Goal: Task Accomplishment & Management: Complete application form

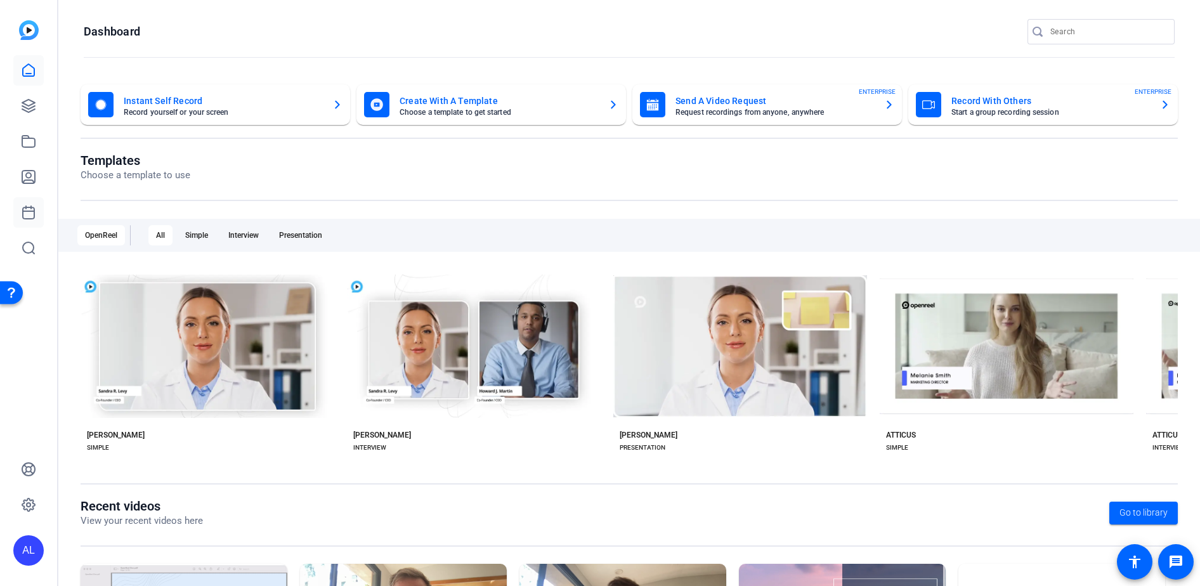
scroll to position [3, 0]
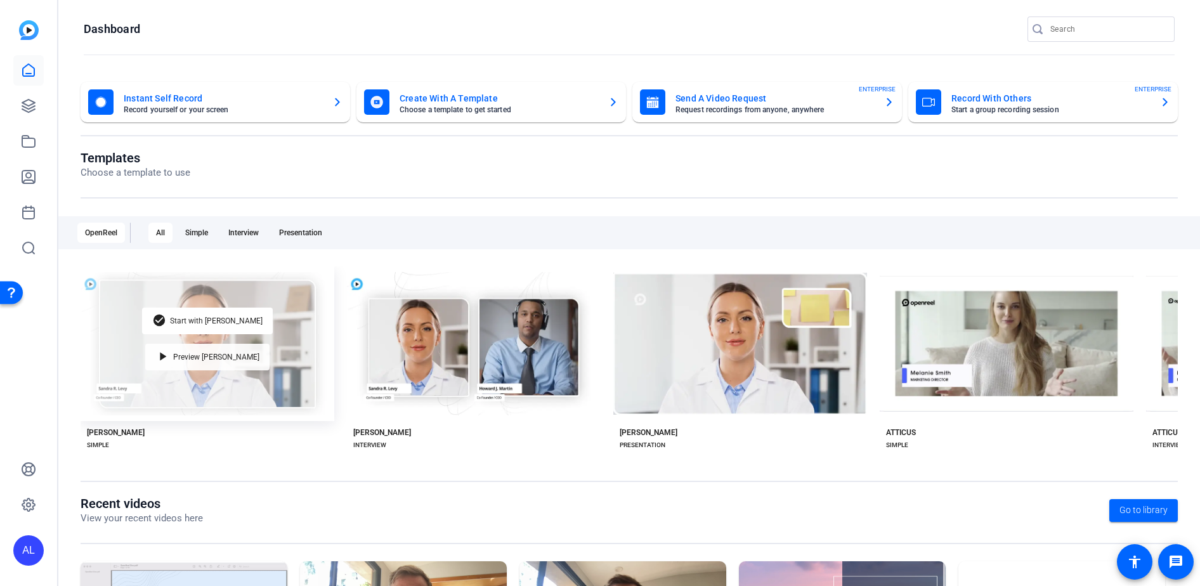
click at [239, 345] on div "play_arrow Preview [PERSON_NAME]" at bounding box center [207, 357] width 124 height 27
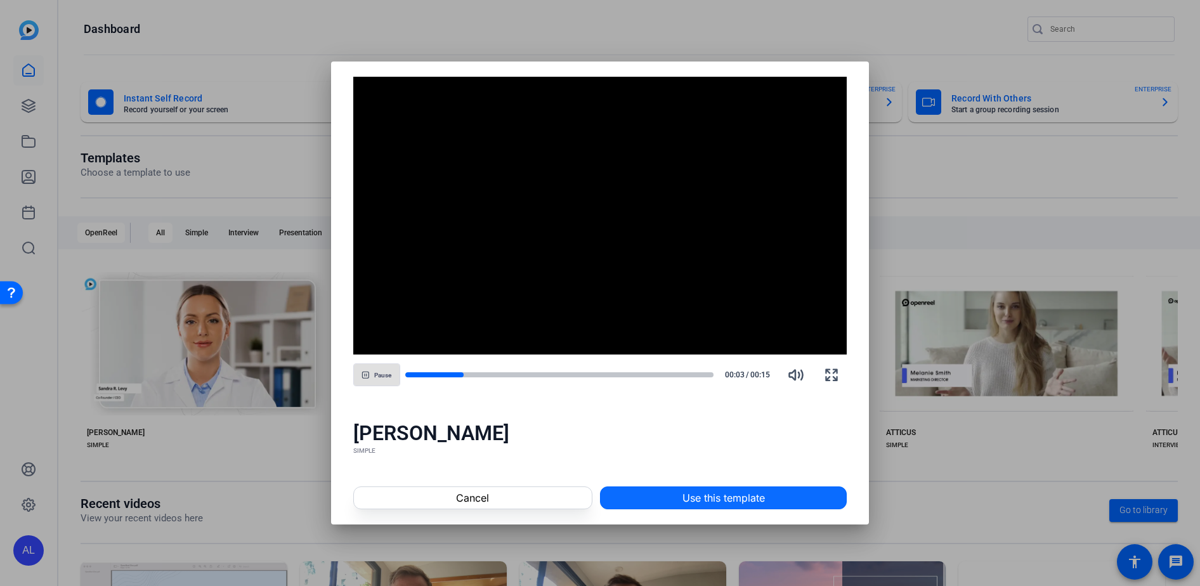
click at [730, 497] on span "Use this template" at bounding box center [724, 497] width 82 height 15
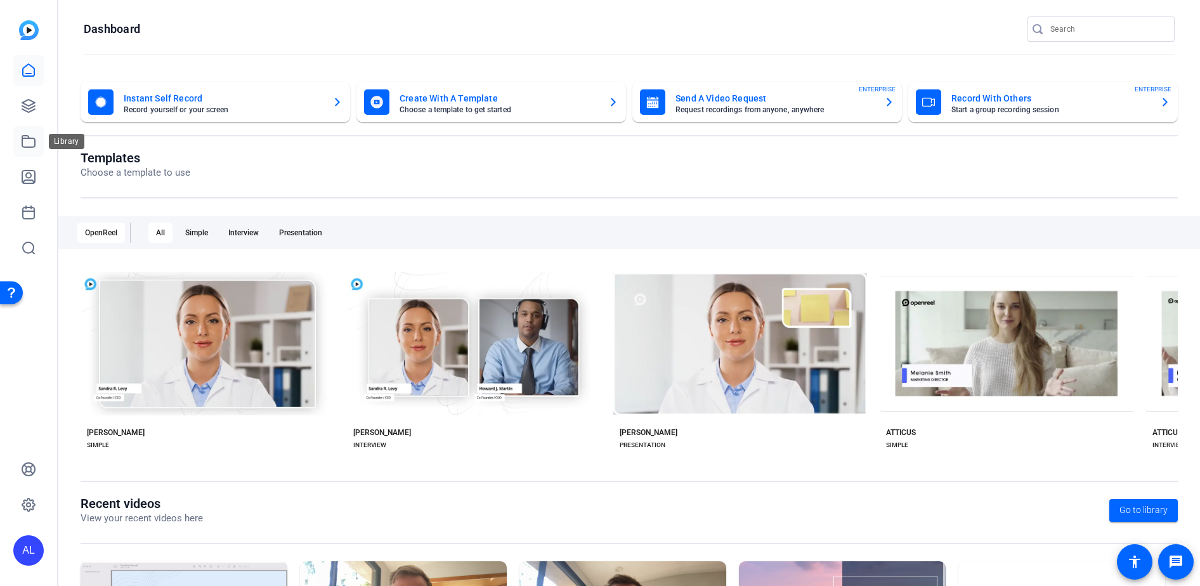
click at [25, 147] on icon at bounding box center [28, 141] width 13 height 11
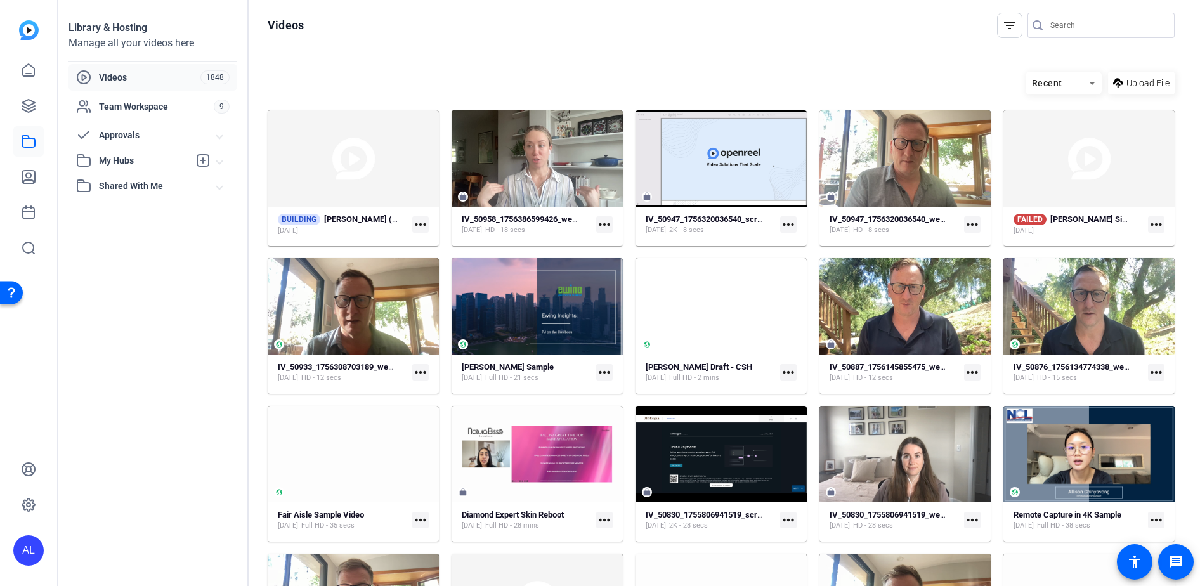
click at [157, 170] on mat-expansion-panel-header "My Hubs" at bounding box center [153, 160] width 169 height 25
click at [165, 190] on link "[PERSON_NAME]' Videos 6" at bounding box center [156, 188] width 161 height 25
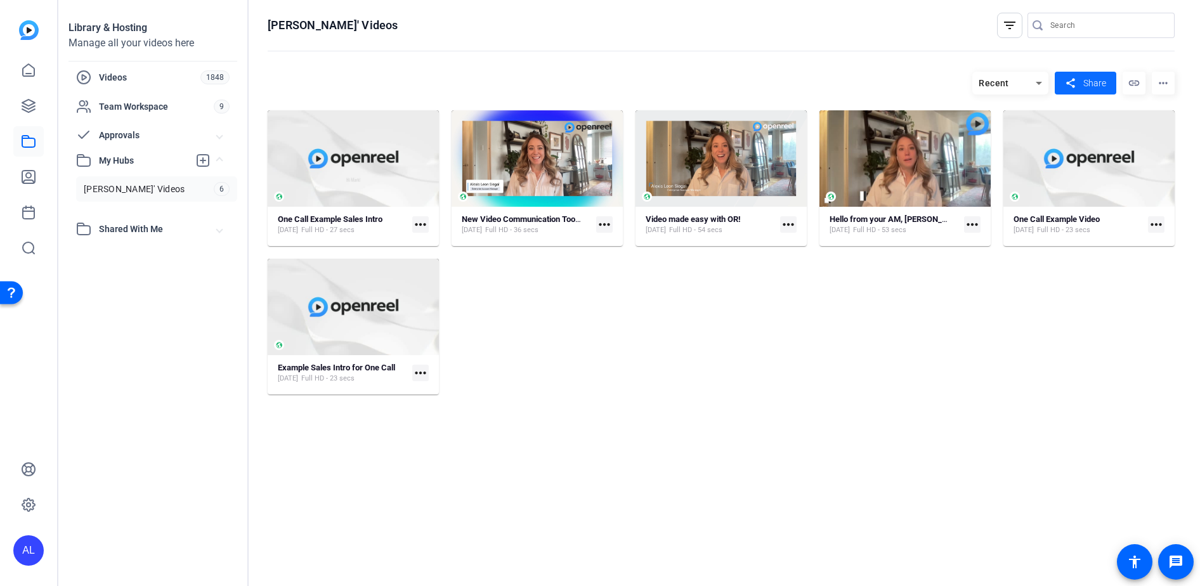
click at [1076, 87] on mat-icon "share" at bounding box center [1071, 83] width 16 height 17
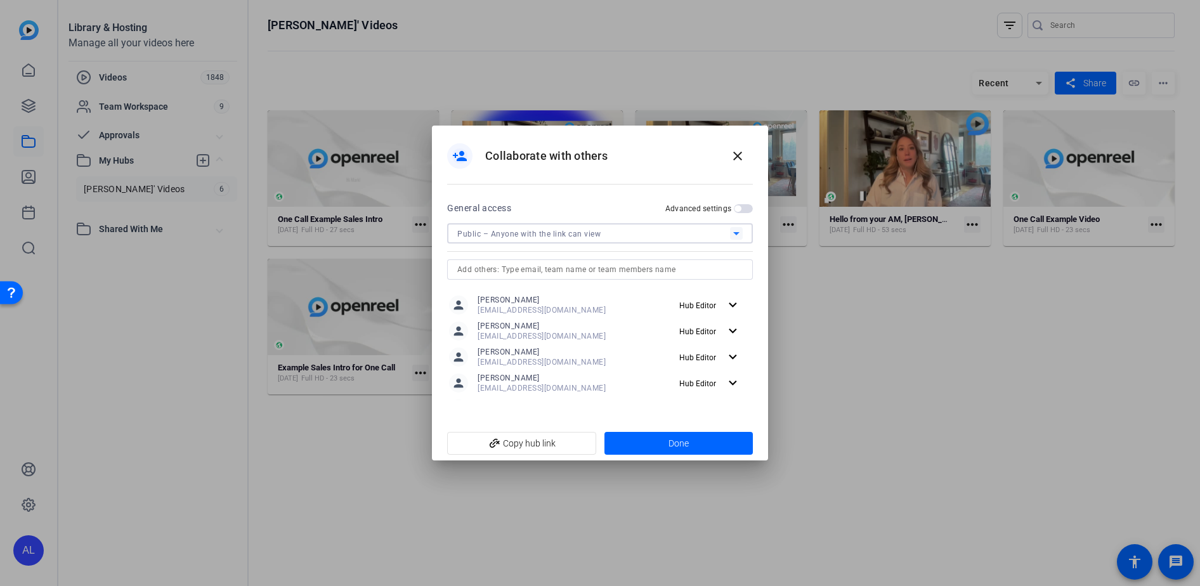
click at [582, 240] on div "Public – Anyone with the link can view" at bounding box center [593, 234] width 273 height 16
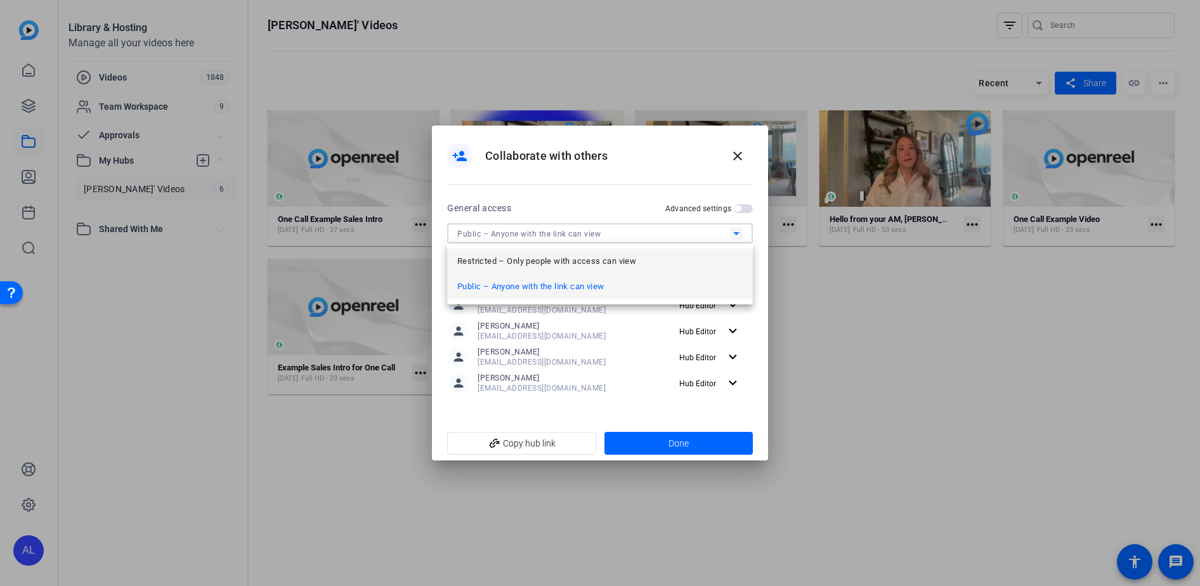
click at [594, 260] on span "Restricted – Only people with access can view" at bounding box center [546, 261] width 179 height 15
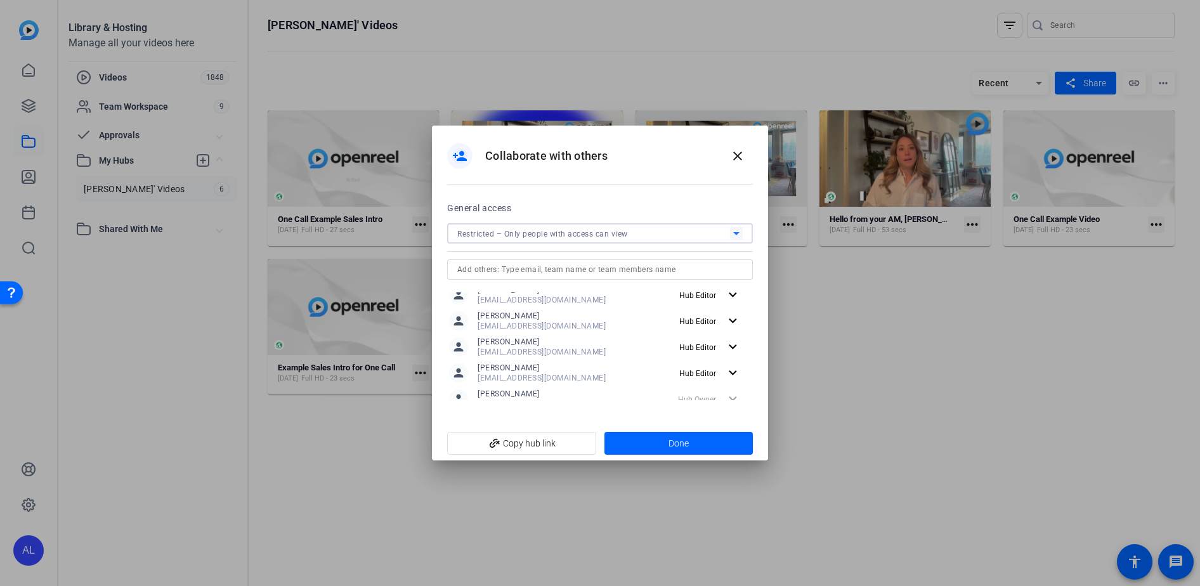
scroll to position [363, 0]
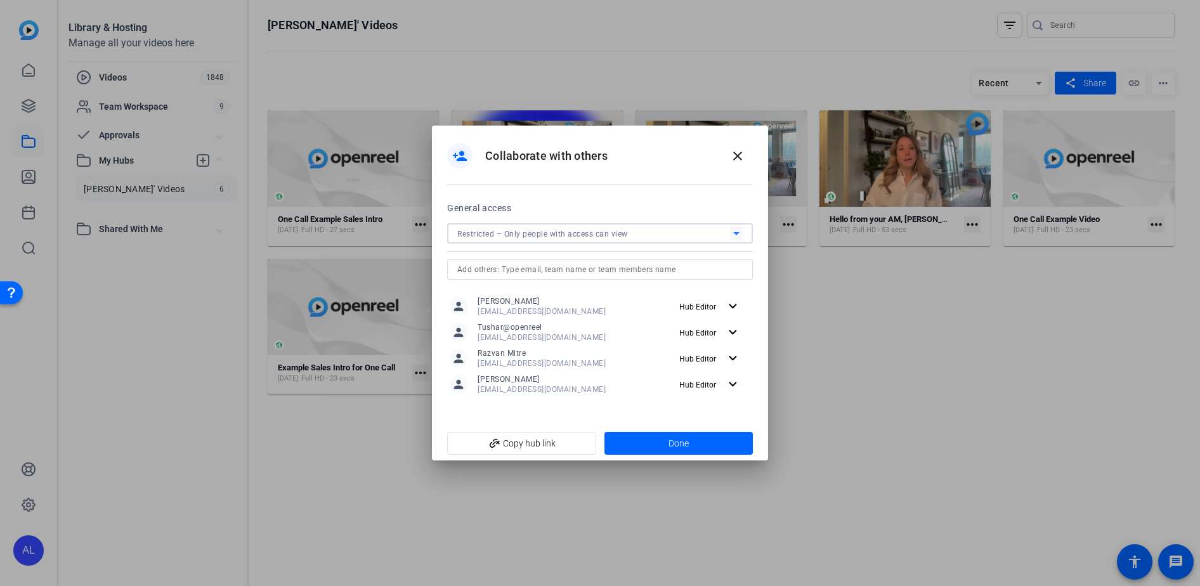
click at [608, 239] on div "Restricted – Only people with access can view" at bounding box center [593, 234] width 273 height 16
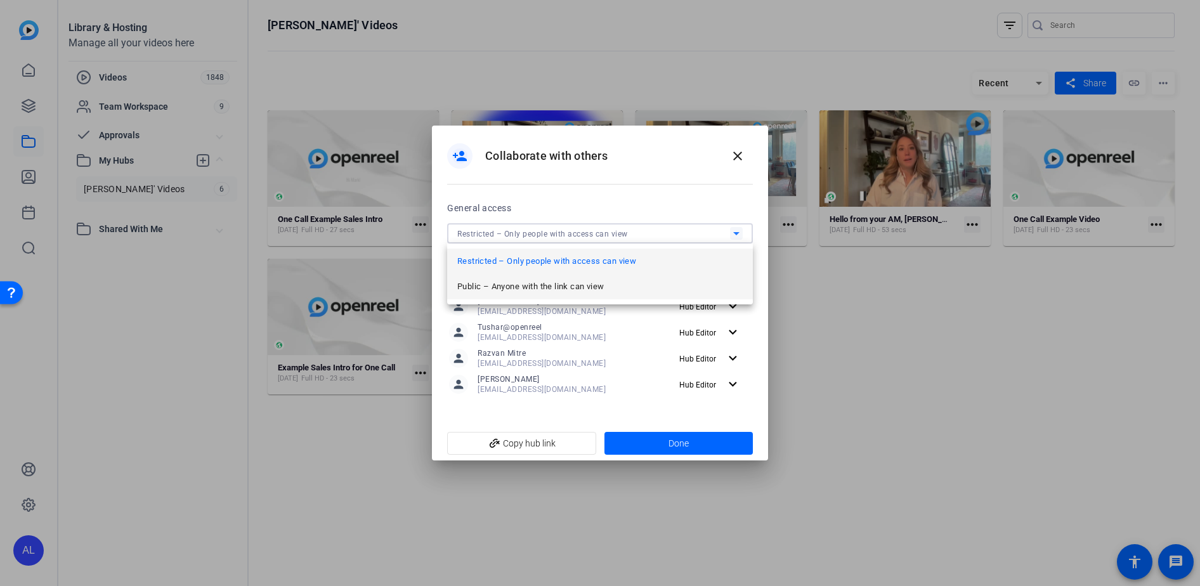
click at [589, 282] on span "Public – Anyone with the link can view" at bounding box center [530, 286] width 147 height 15
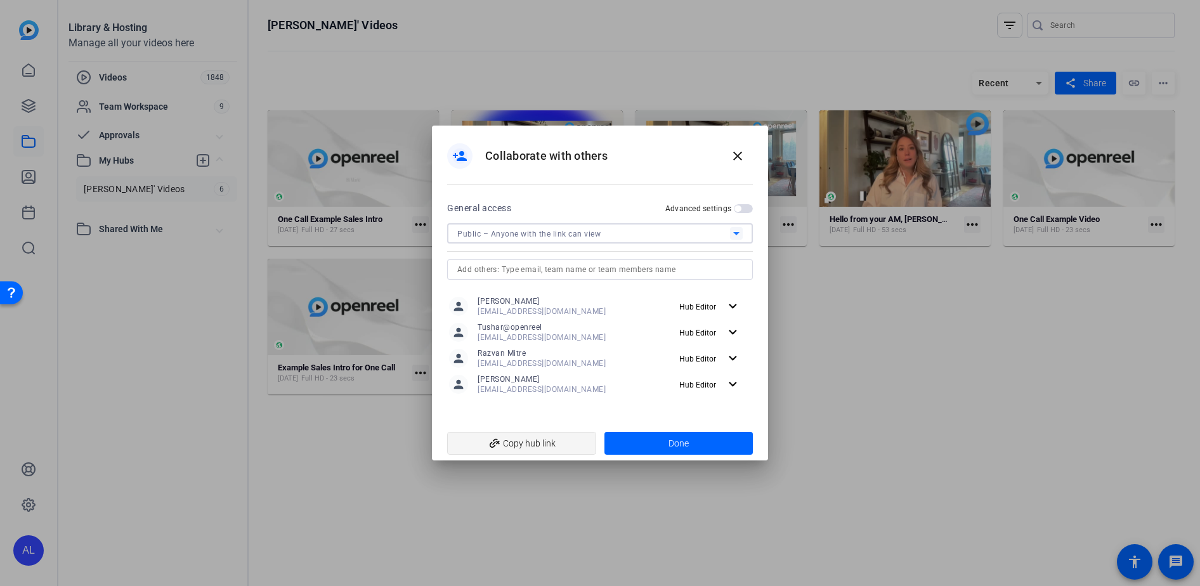
click at [515, 444] on span "add_link Copy hub link" at bounding box center [521, 443] width 129 height 24
click at [743, 207] on span "button" at bounding box center [743, 208] width 19 height 9
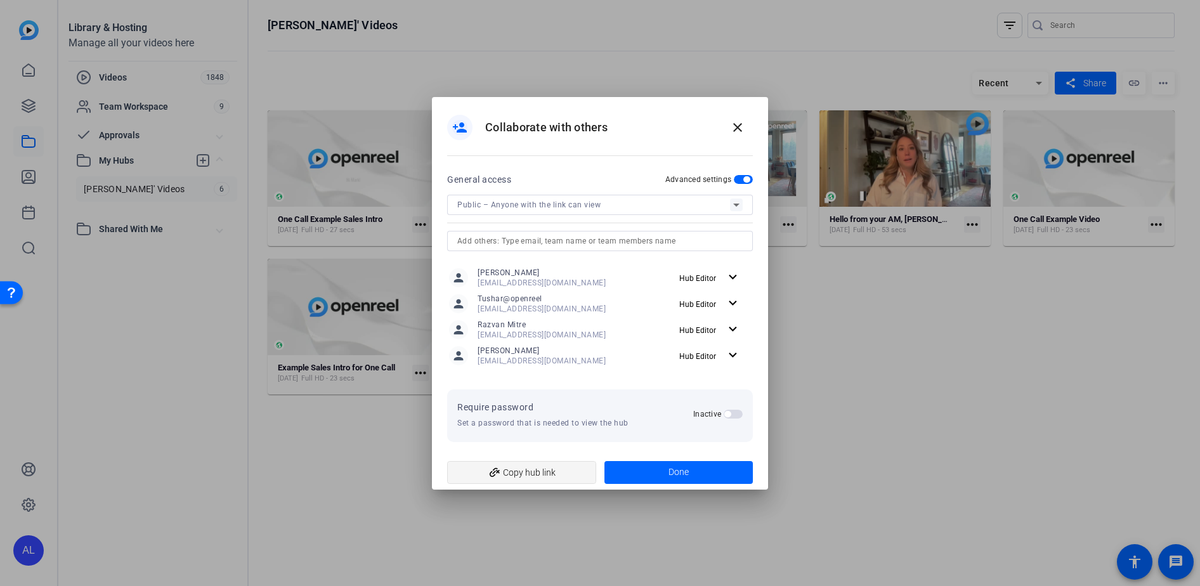
click at [538, 478] on span "add_link Copy hub link" at bounding box center [521, 473] width 129 height 24
click at [735, 128] on mat-icon "close" at bounding box center [737, 127] width 15 height 15
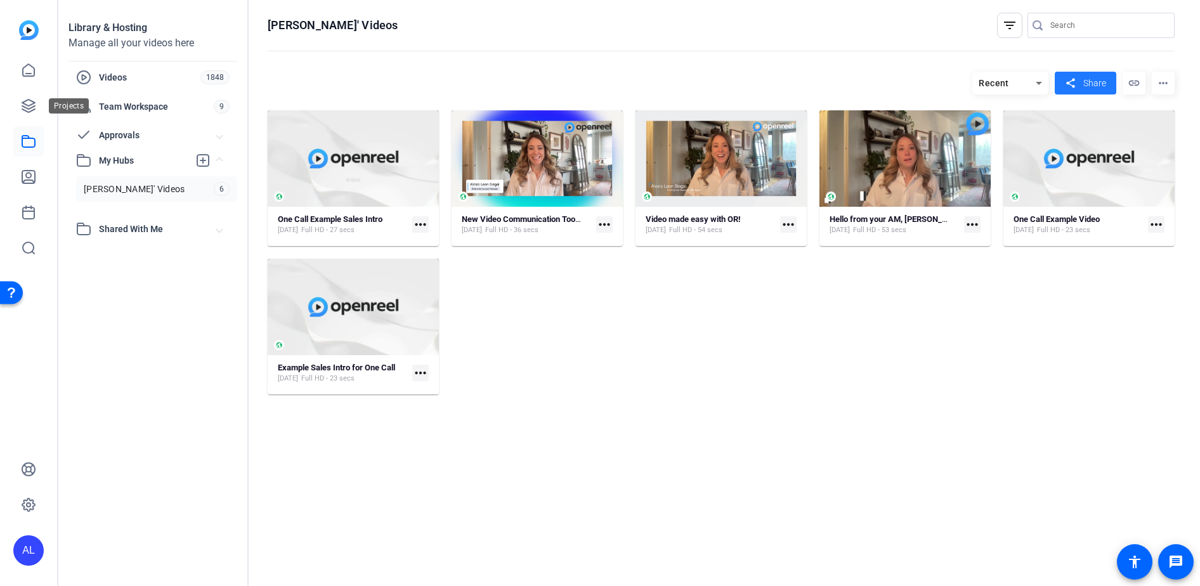
drag, startPoint x: 33, startPoint y: 107, endPoint x: 30, endPoint y: 123, distance: 16.7
click at [33, 107] on icon at bounding box center [28, 106] width 13 height 13
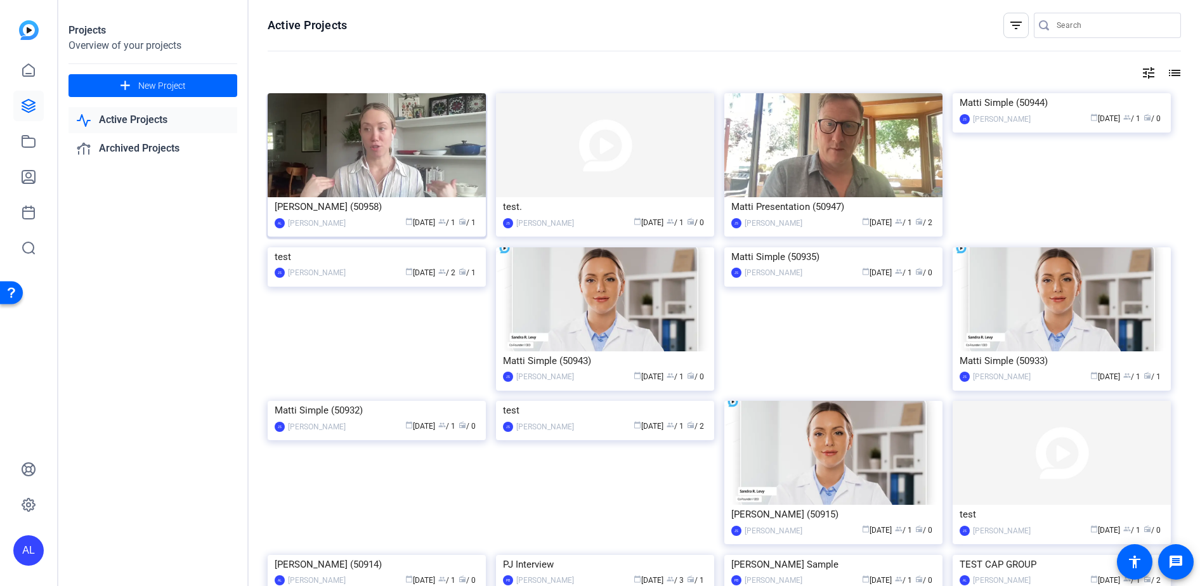
click at [360, 151] on img at bounding box center [377, 145] width 218 height 104
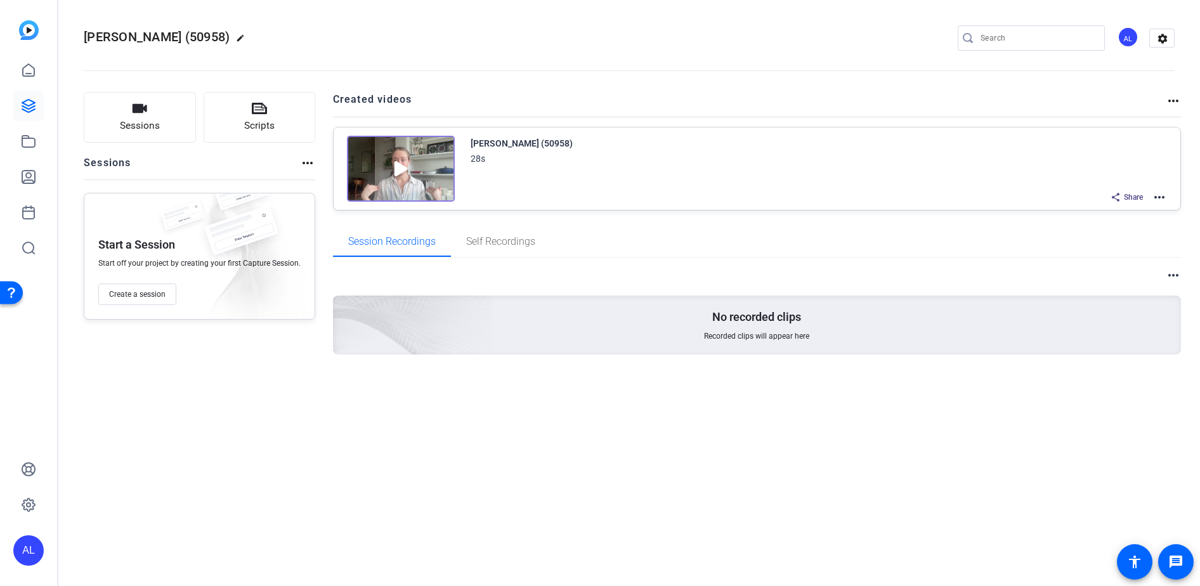
click at [1166, 199] on mat-icon "more_horiz" at bounding box center [1159, 197] width 15 height 15
click at [1136, 210] on span "Edit in Creator" at bounding box center [1113, 212] width 88 height 15
click at [34, 505] on icon at bounding box center [28, 504] width 15 height 15
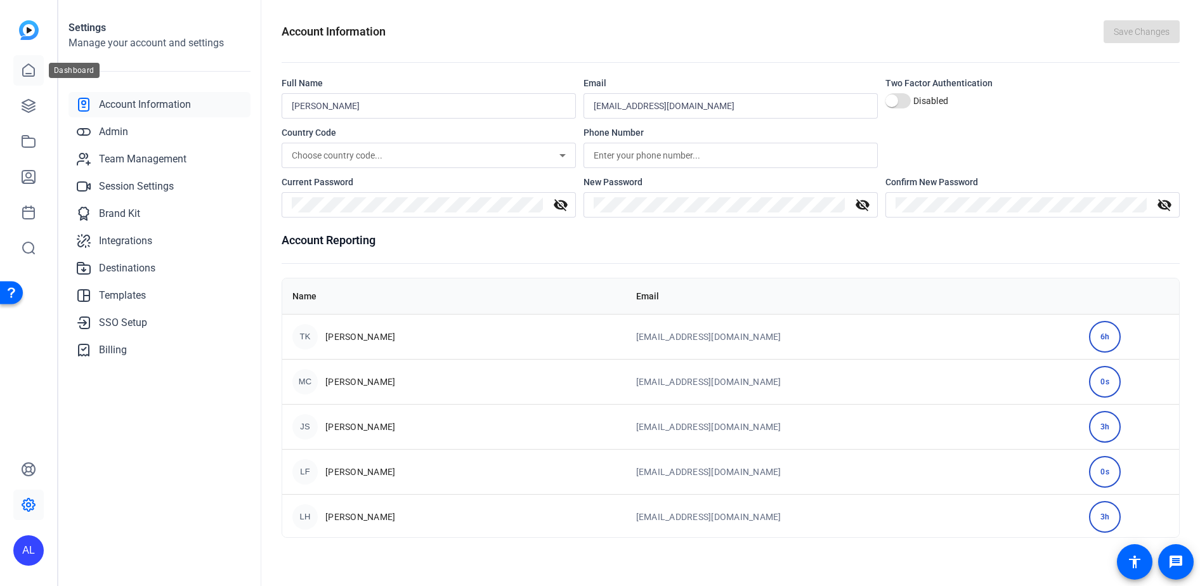
click at [30, 72] on icon at bounding box center [28, 70] width 15 height 15
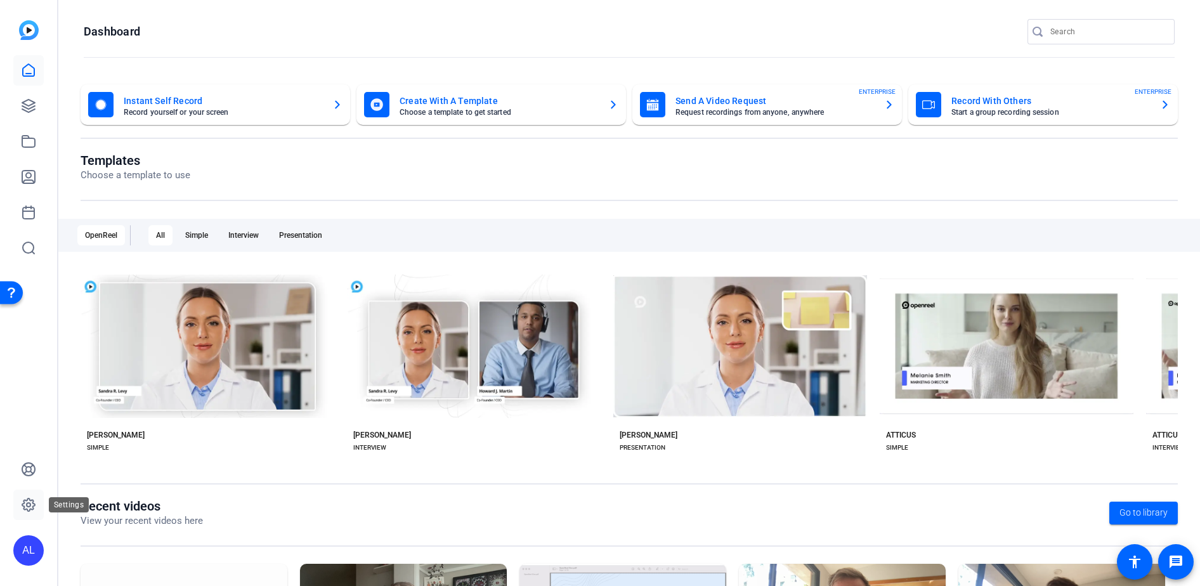
click at [26, 507] on icon at bounding box center [28, 504] width 15 height 15
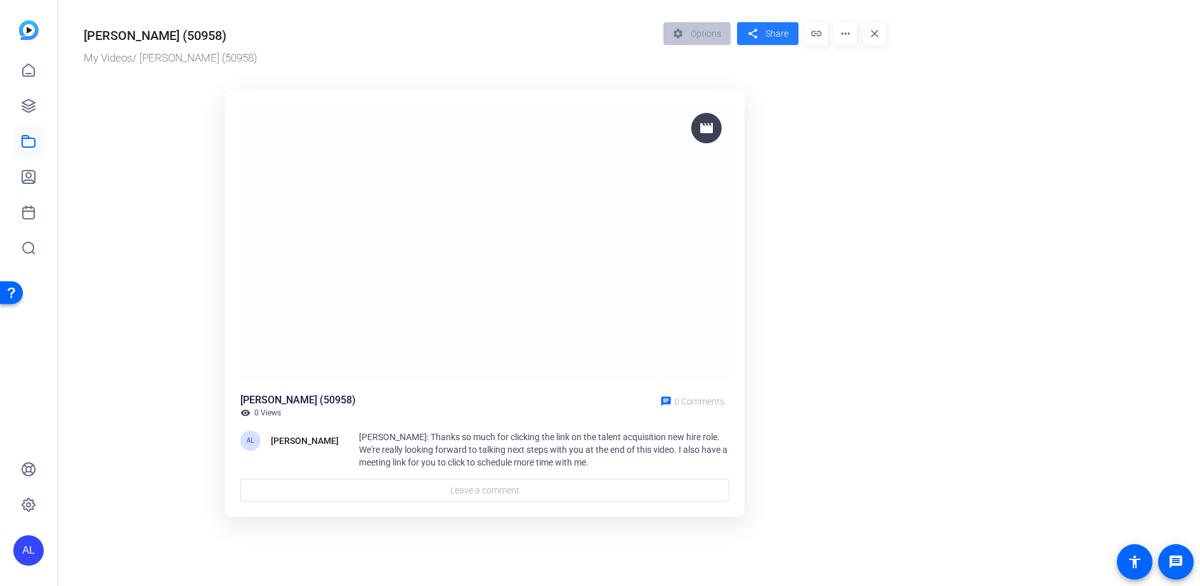
click at [768, 39] on span "Share" at bounding box center [777, 33] width 23 height 13
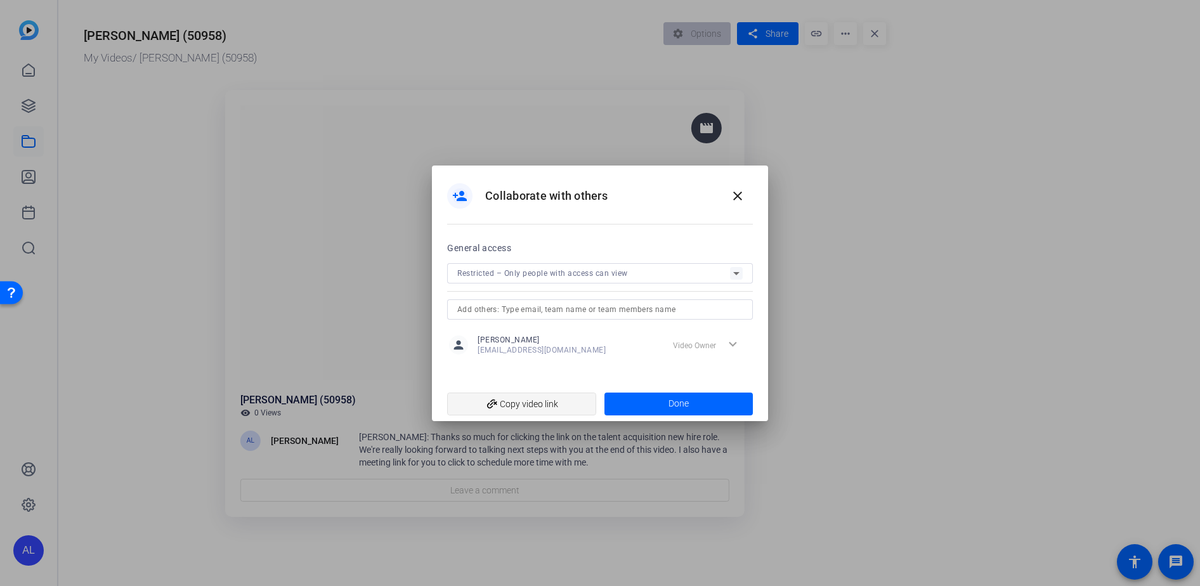
click at [562, 394] on span "add_link Copy video link" at bounding box center [521, 404] width 129 height 24
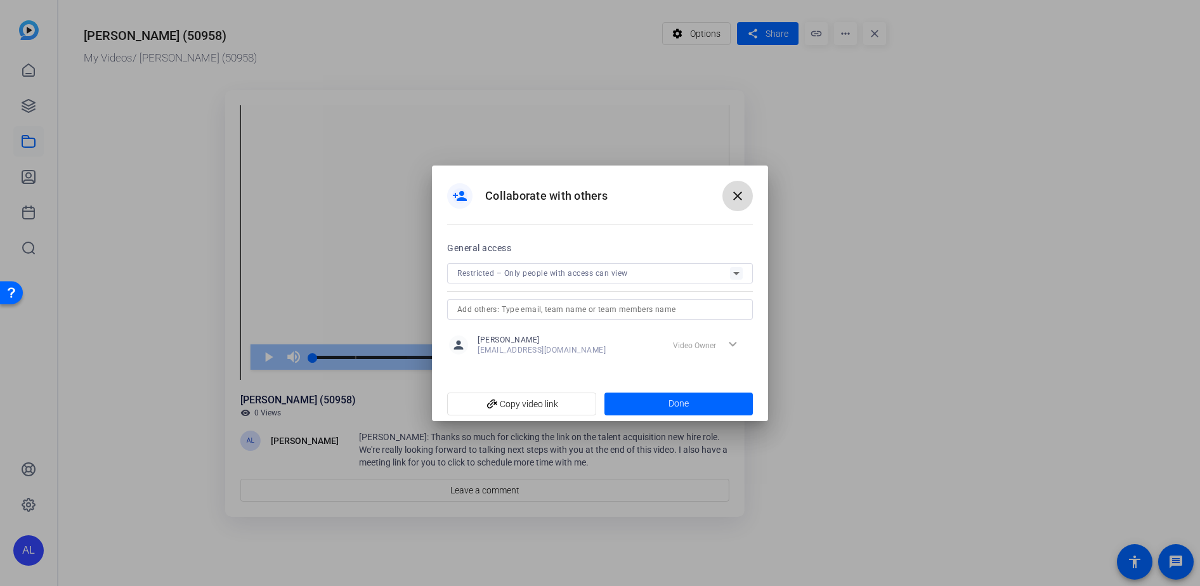
click at [740, 200] on mat-icon "close" at bounding box center [737, 195] width 15 height 15
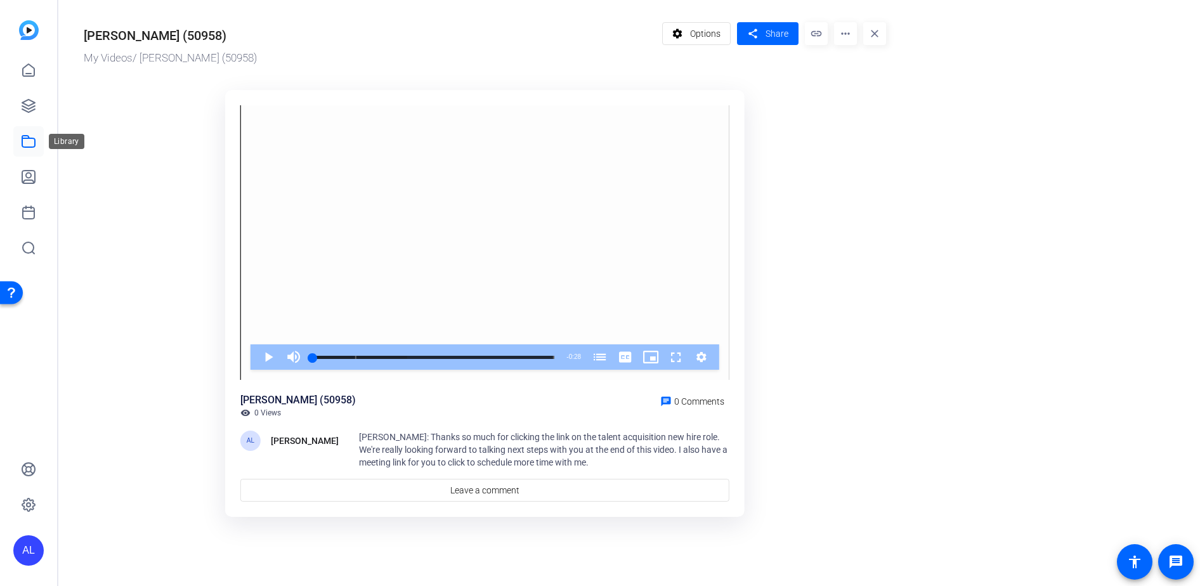
click at [32, 143] on icon at bounding box center [28, 141] width 15 height 15
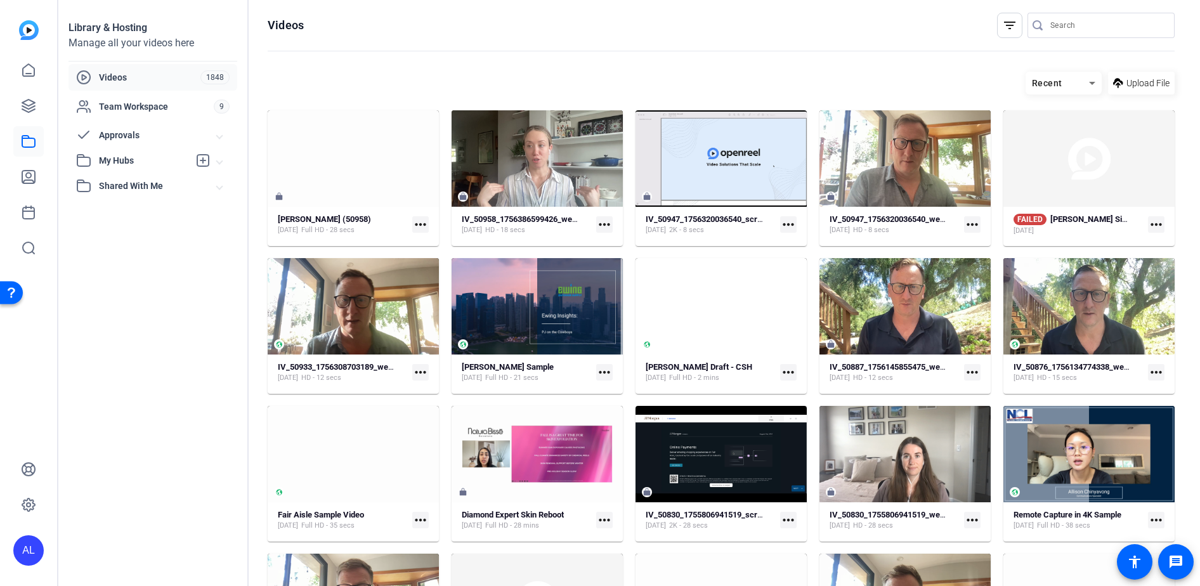
click at [598, 224] on mat-icon "more_horiz" at bounding box center [604, 224] width 16 height 16
click at [128, 159] on div at bounding box center [600, 293] width 1200 height 586
click at [131, 161] on span "My Hubs" at bounding box center [144, 160] width 90 height 13
click at [131, 162] on span "My Hubs" at bounding box center [144, 160] width 90 height 13
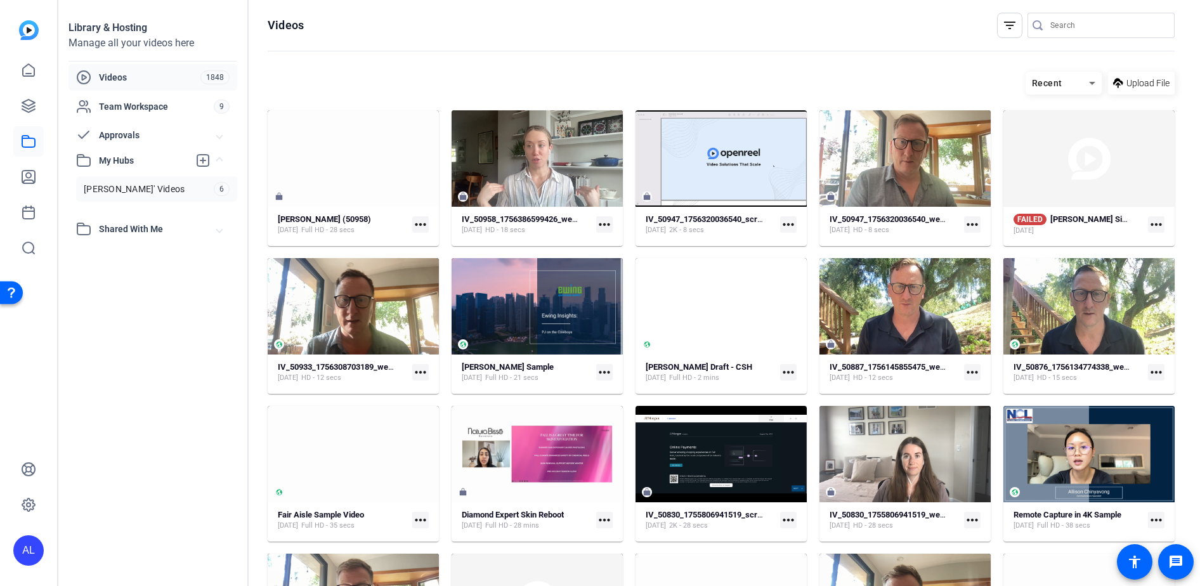
click at [150, 193] on link "[PERSON_NAME]' Videos 6" at bounding box center [156, 188] width 161 height 25
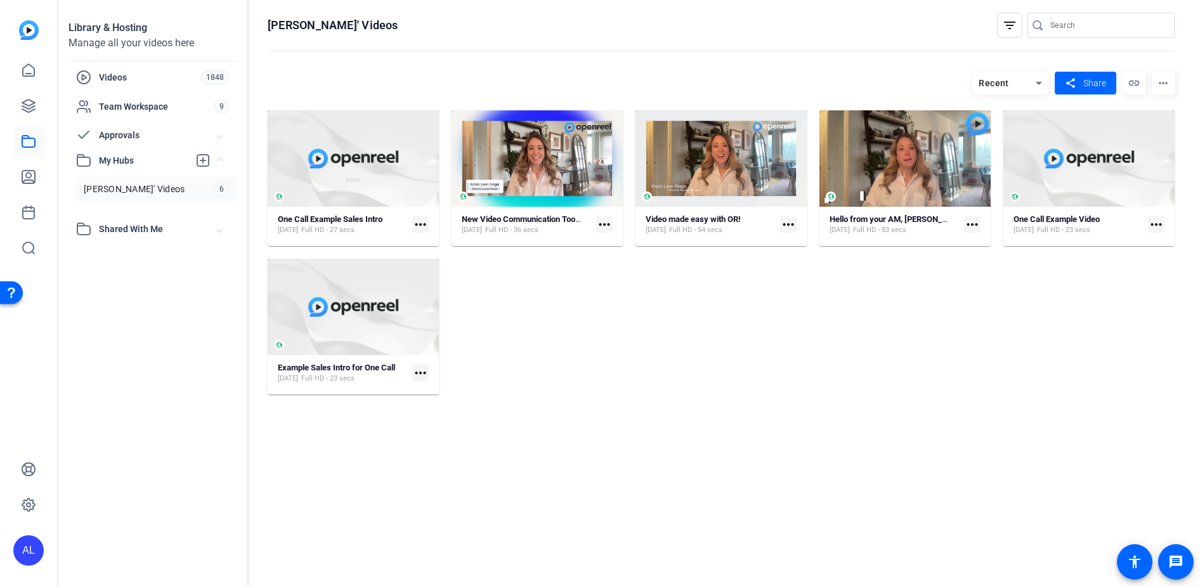
click at [871, 235] on div "Hello from your AM, Alexis! Jan 25, 2023 Full HD - 53 secs more_horiz" at bounding box center [905, 225] width 151 height 22
click at [850, 232] on span "[DATE]" at bounding box center [840, 230] width 20 height 10
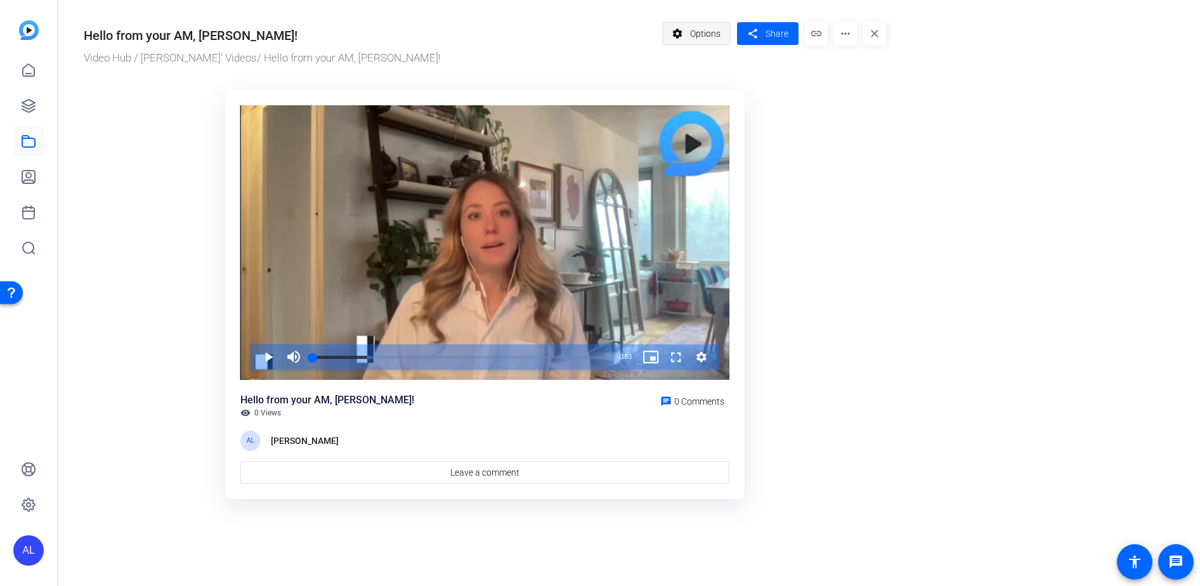
click at [714, 37] on span "Options" at bounding box center [705, 34] width 30 height 24
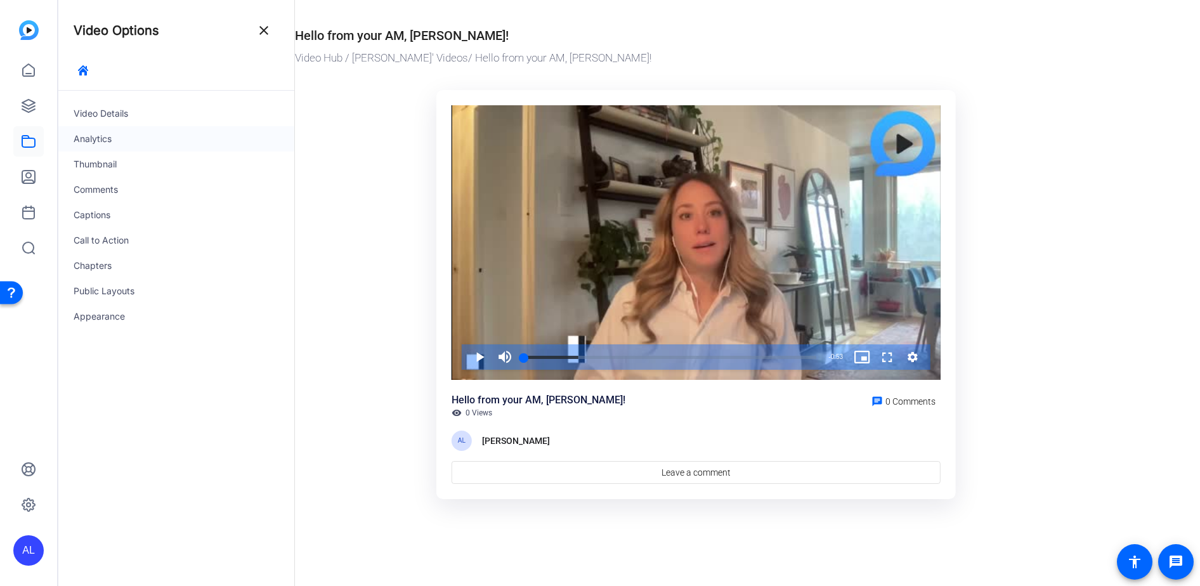
click at [104, 141] on div "Analytics" at bounding box center [176, 138] width 236 height 25
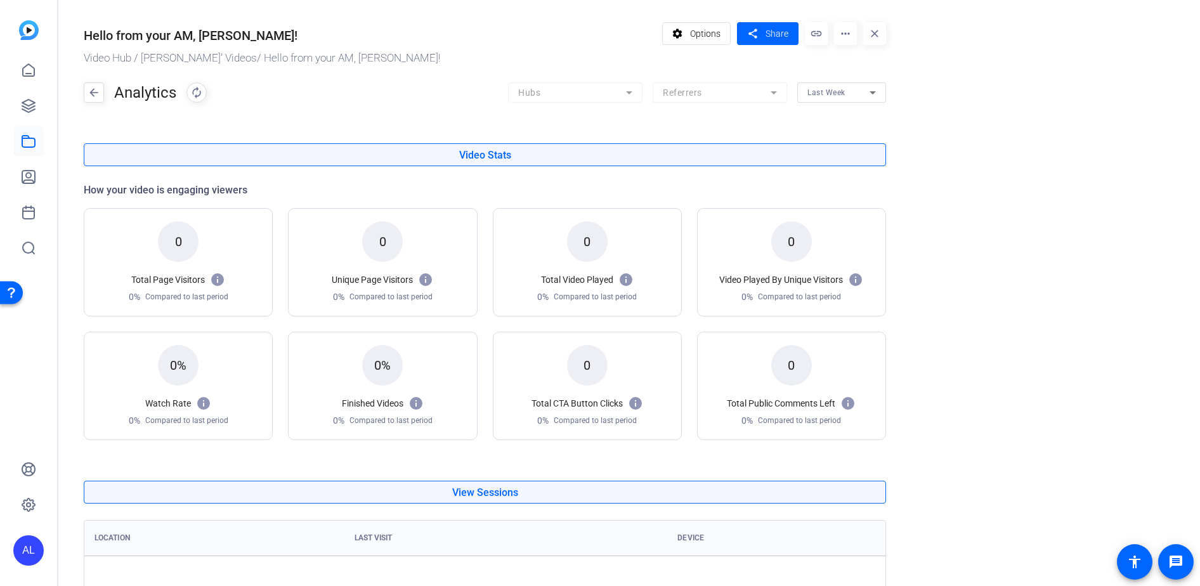
scroll to position [3, 0]
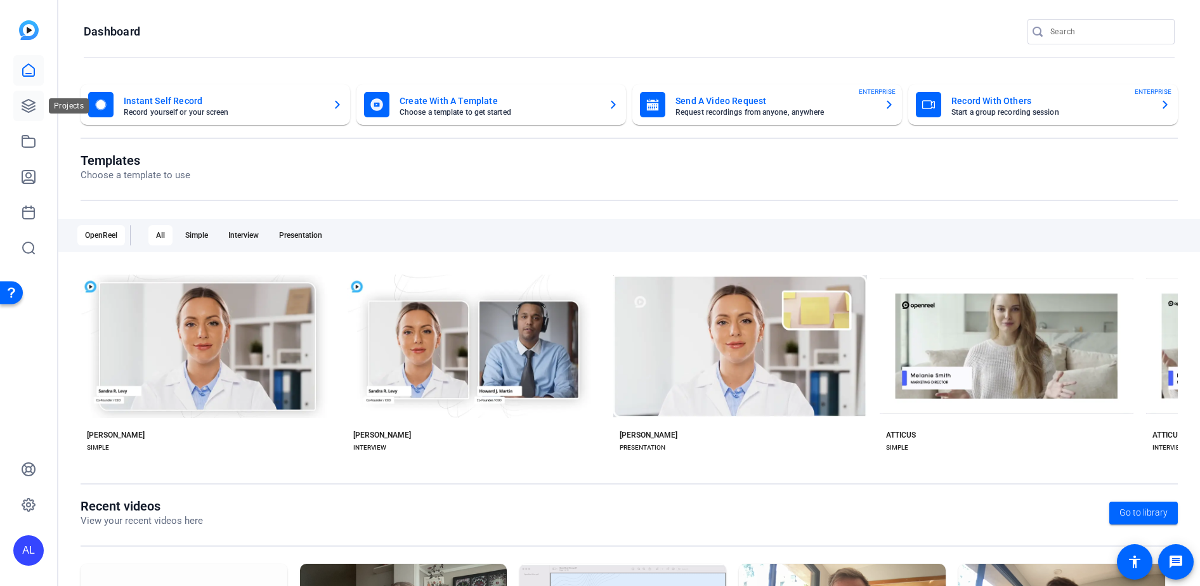
click at [23, 108] on icon at bounding box center [28, 106] width 13 height 13
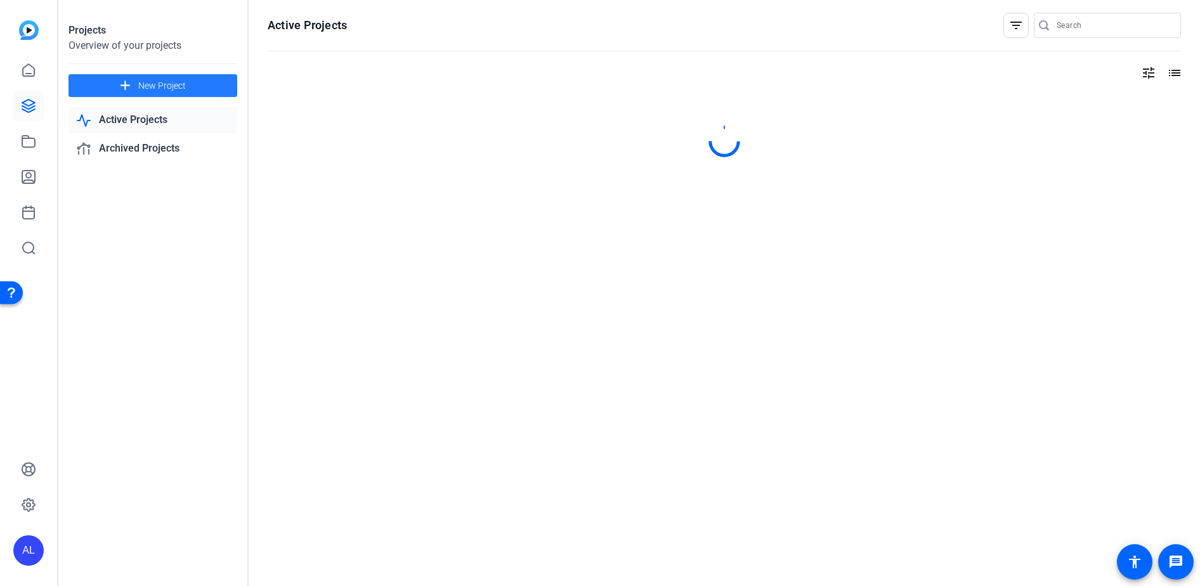
click at [178, 85] on span "New Project" at bounding box center [162, 85] width 48 height 13
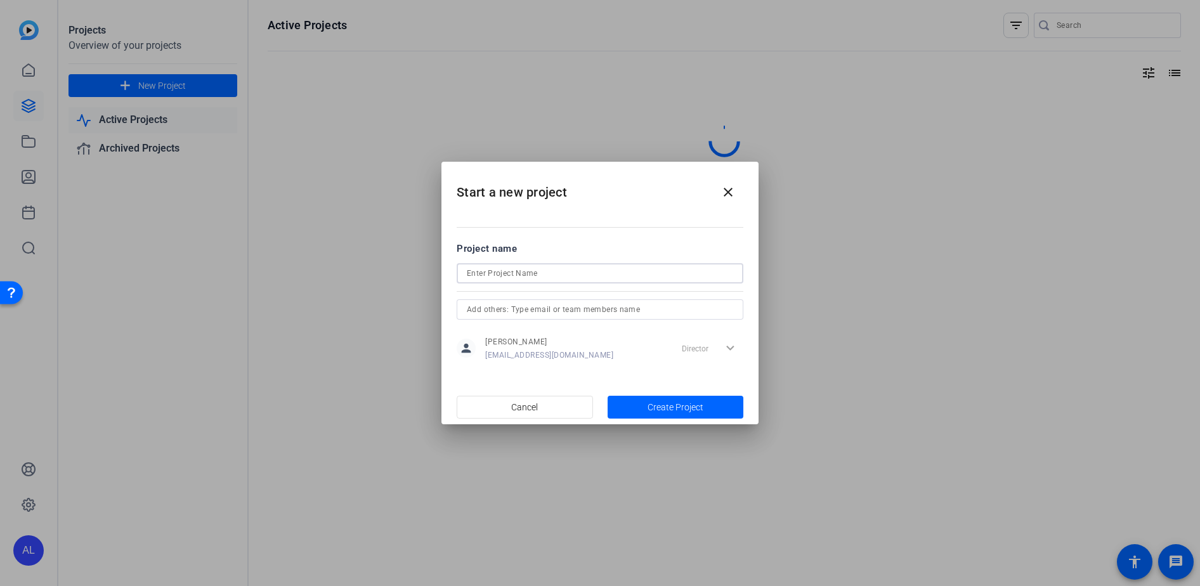
click at [582, 280] on input at bounding box center [600, 273] width 266 height 15
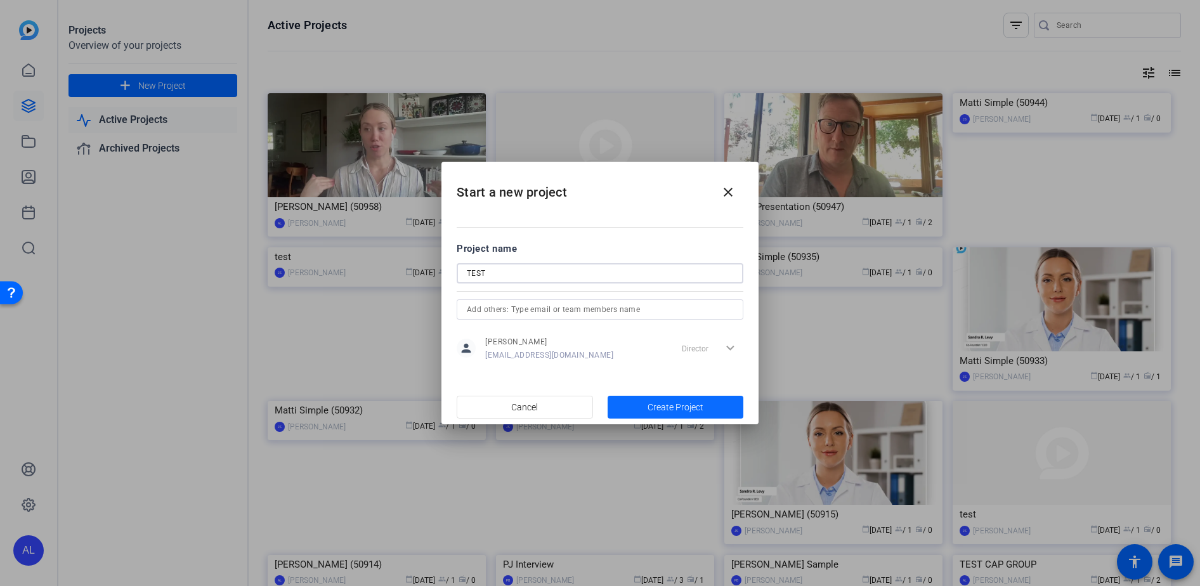
type input "TEST"
click at [678, 409] on span "Create Project" at bounding box center [676, 407] width 56 height 13
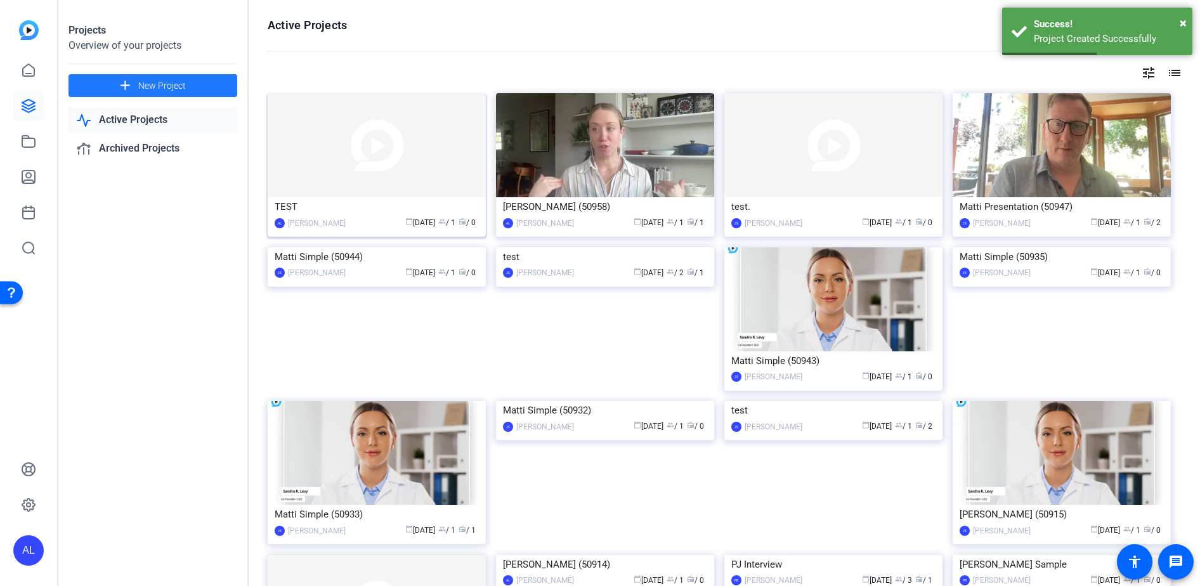
click at [376, 169] on img at bounding box center [377, 145] width 218 height 104
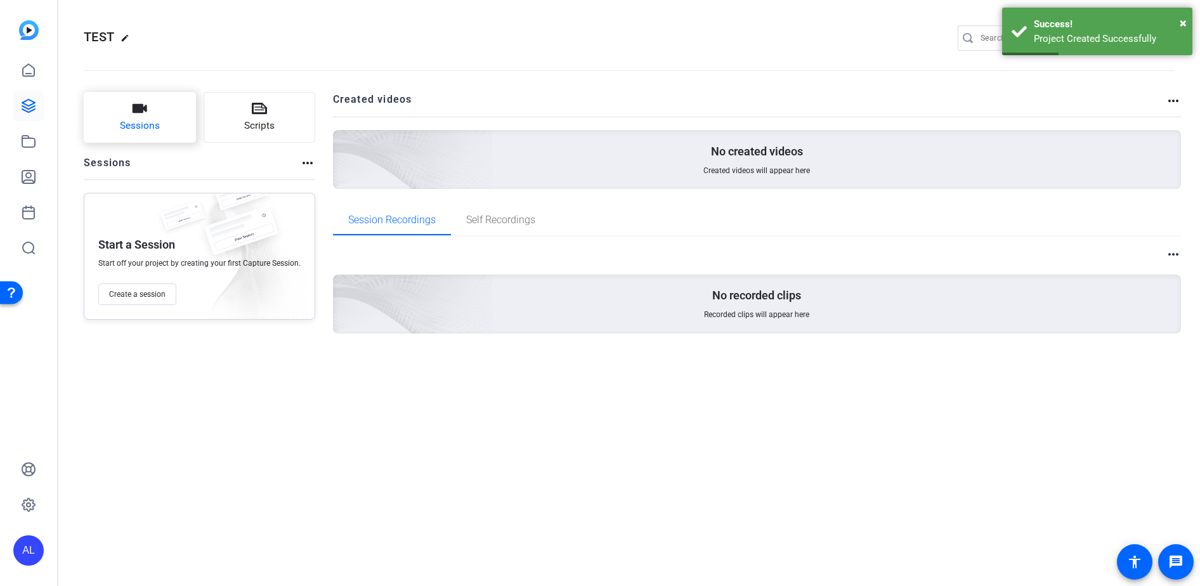
click at [133, 119] on span "Sessions" at bounding box center [140, 126] width 40 height 15
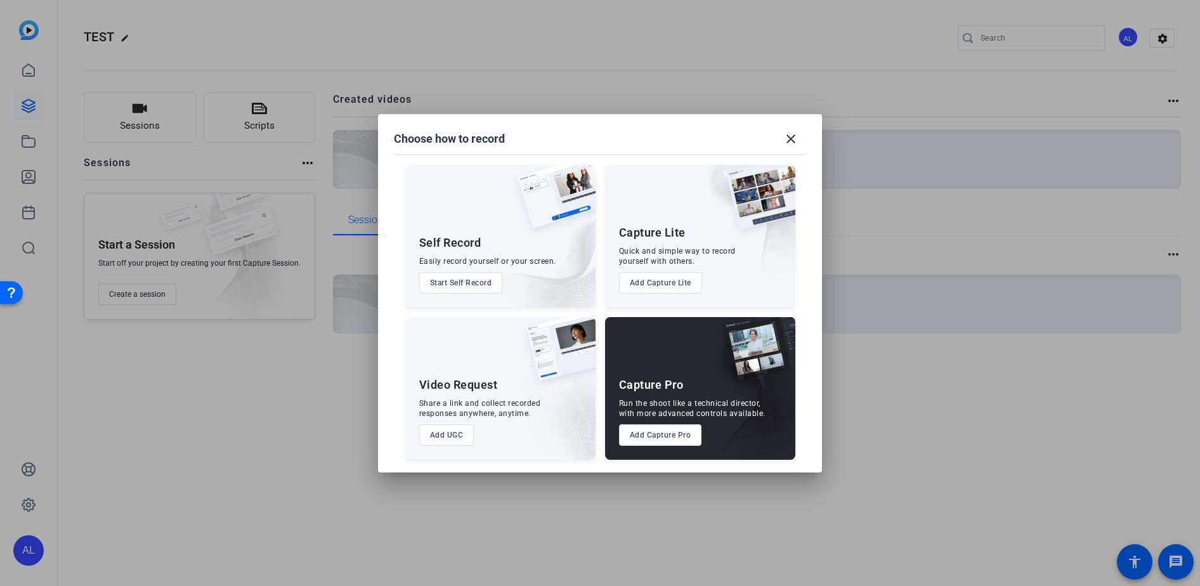
click at [442, 433] on button "Add UGC" at bounding box center [446, 435] width 55 height 22
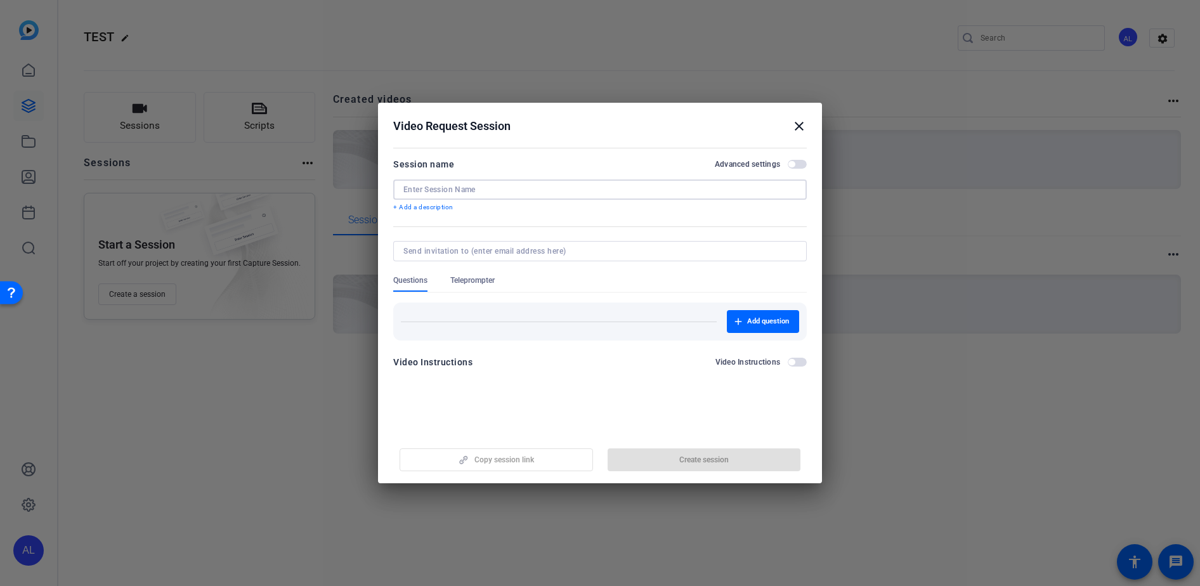
click at [477, 186] on input at bounding box center [599, 190] width 393 height 10
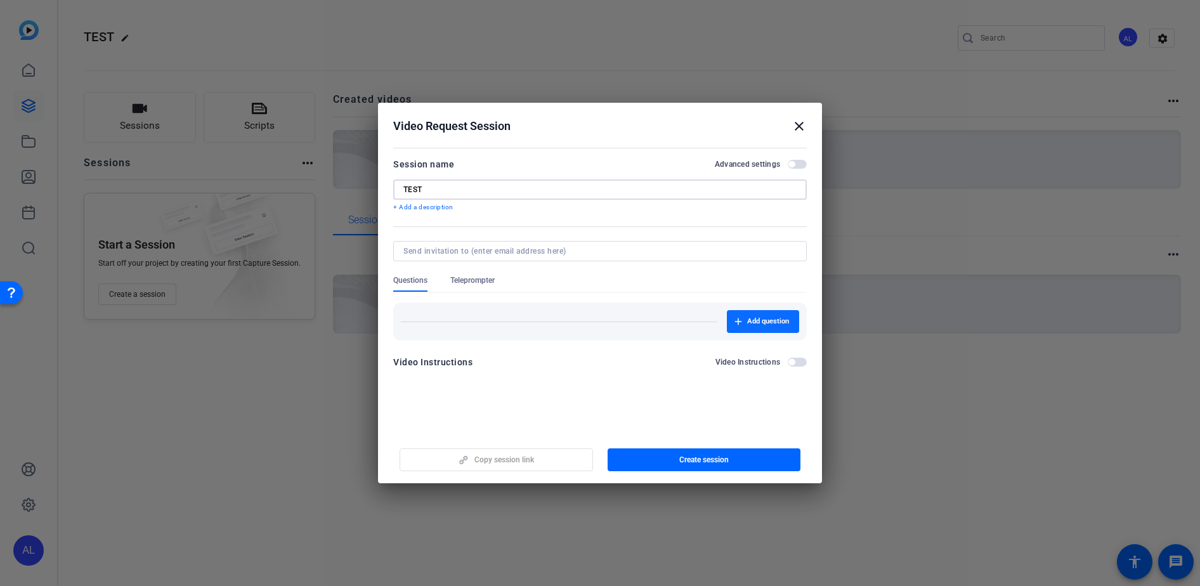
type input "TEST"
click at [752, 317] on span "Add question" at bounding box center [768, 322] width 42 height 10
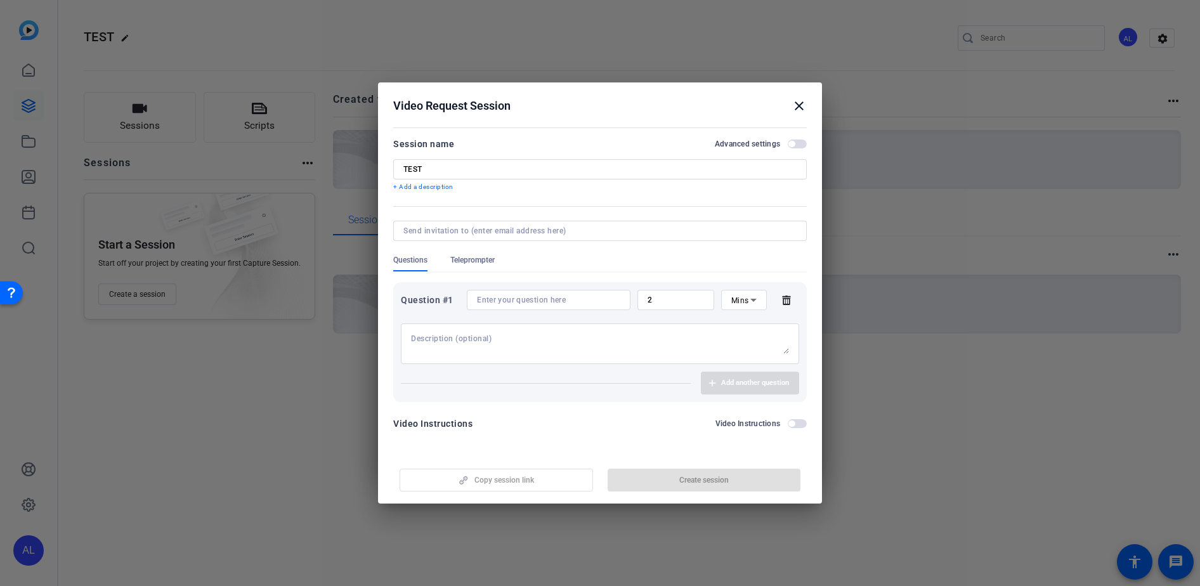
click at [537, 296] on input at bounding box center [548, 300] width 143 height 10
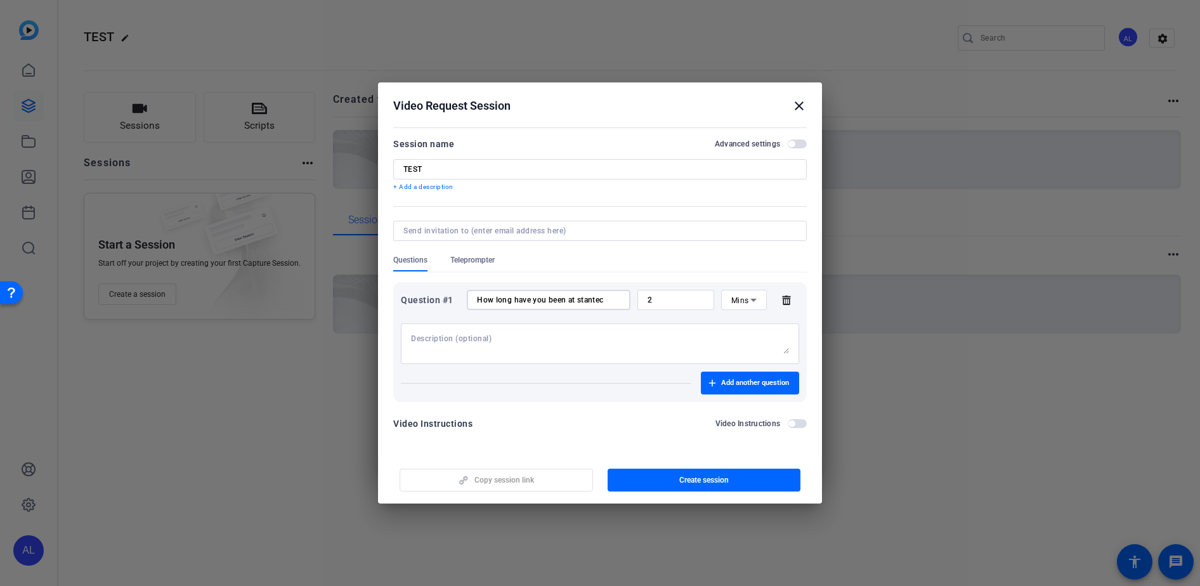
type input "How long have you been at stantec"
click at [696, 353] on textarea at bounding box center [600, 344] width 378 height 20
click at [796, 103] on mat-icon "close" at bounding box center [799, 105] width 15 height 15
